Goal: Information Seeking & Learning: Learn about a topic

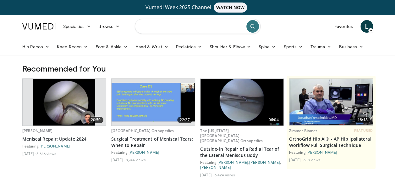
click at [184, 24] on input "Search topics, interventions" at bounding box center [198, 26] width 126 height 15
type input "**********"
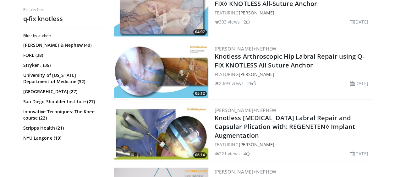
scroll to position [228, 0]
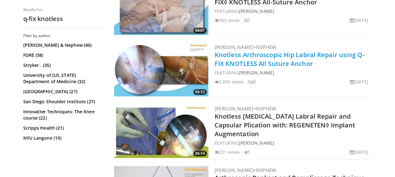
click at [232, 55] on link "Knotless Arthroscopic Hip Labral Repair using Q-FIX KNOTLESS All Suture Anchor" at bounding box center [289, 59] width 150 height 17
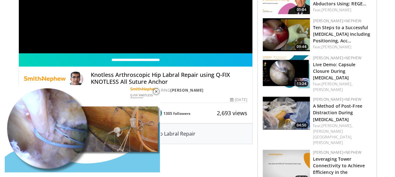
scroll to position [150, 0]
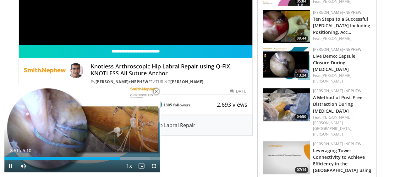
click at [156, 92] on span "Video Player" at bounding box center [156, 91] width 13 height 13
